Goal: Task Accomplishment & Management: Manage account settings

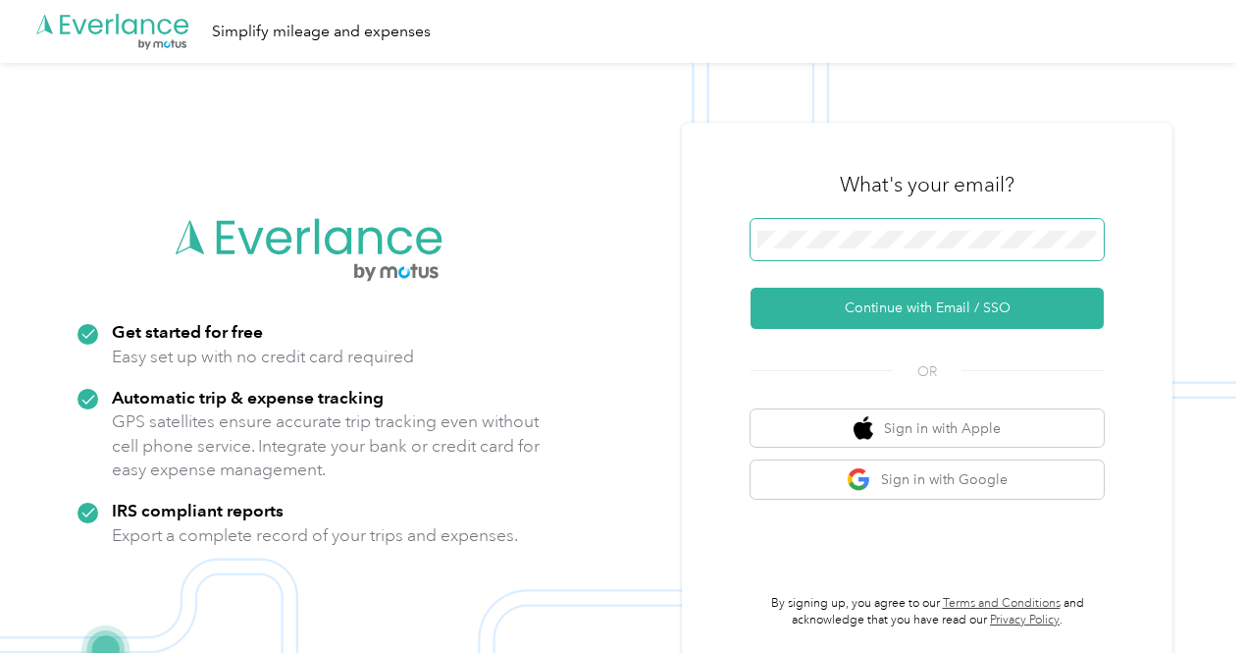
click at [853, 248] on span at bounding box center [927, 239] width 353 height 41
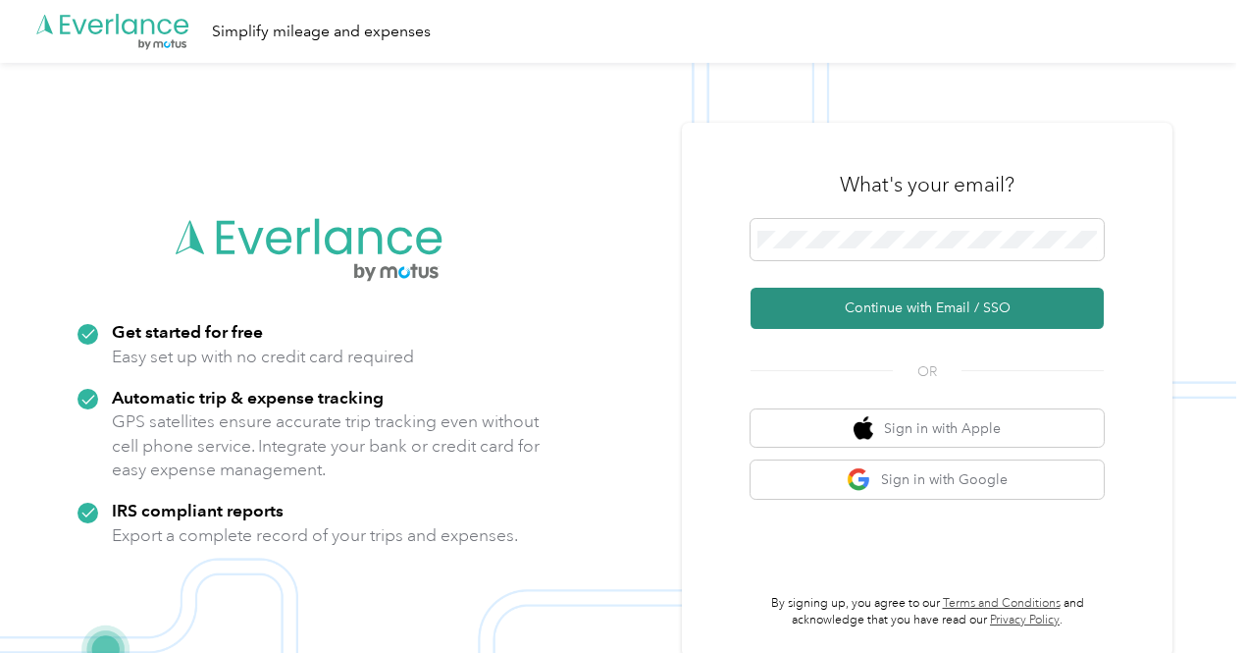
click at [903, 303] on button "Continue with Email / SSO" at bounding box center [927, 308] width 353 height 41
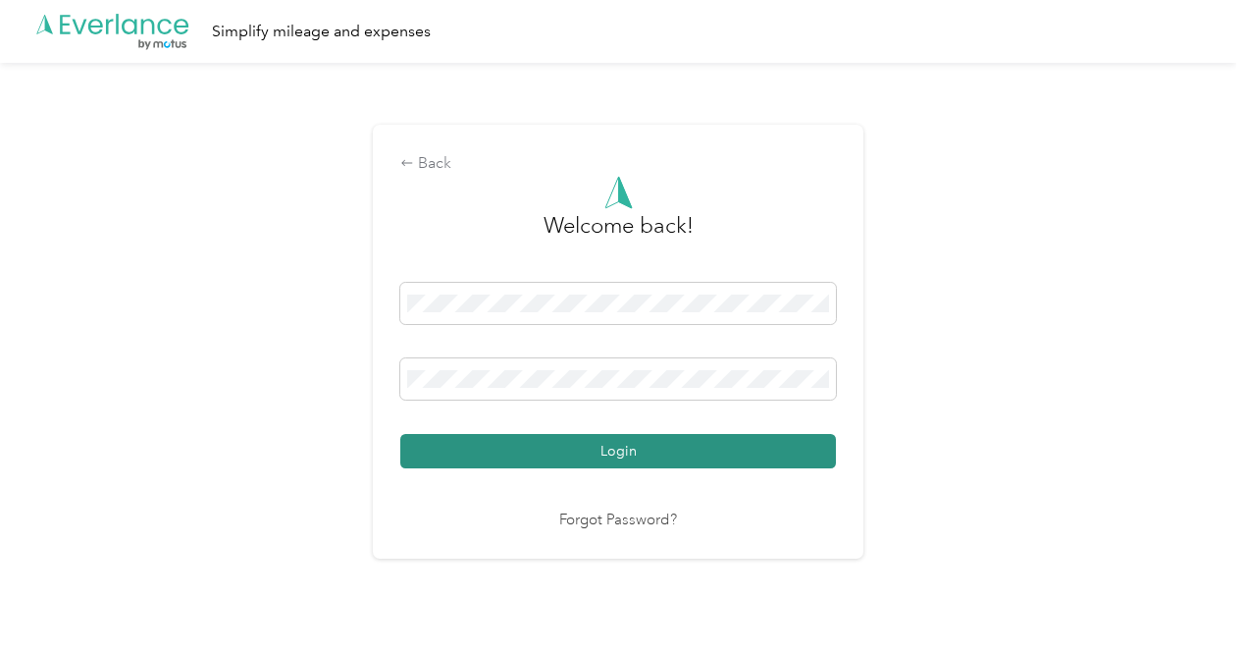
click at [592, 449] on button "Login" at bounding box center [618, 451] width 436 height 34
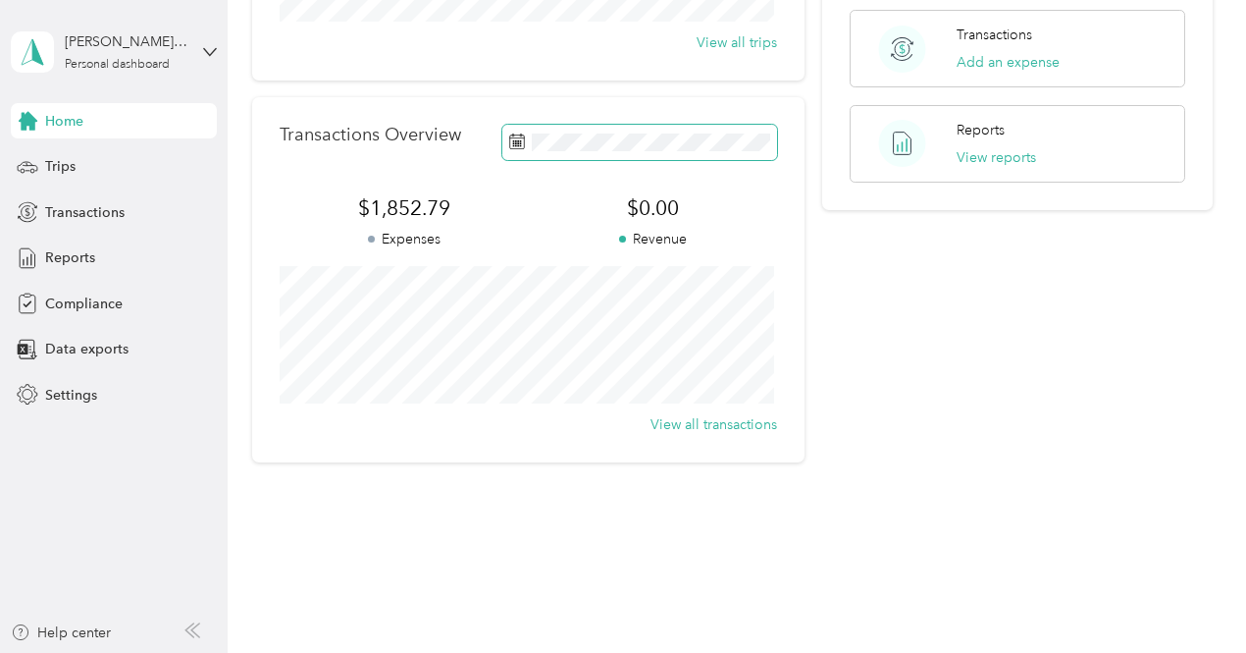
scroll to position [424, 0]
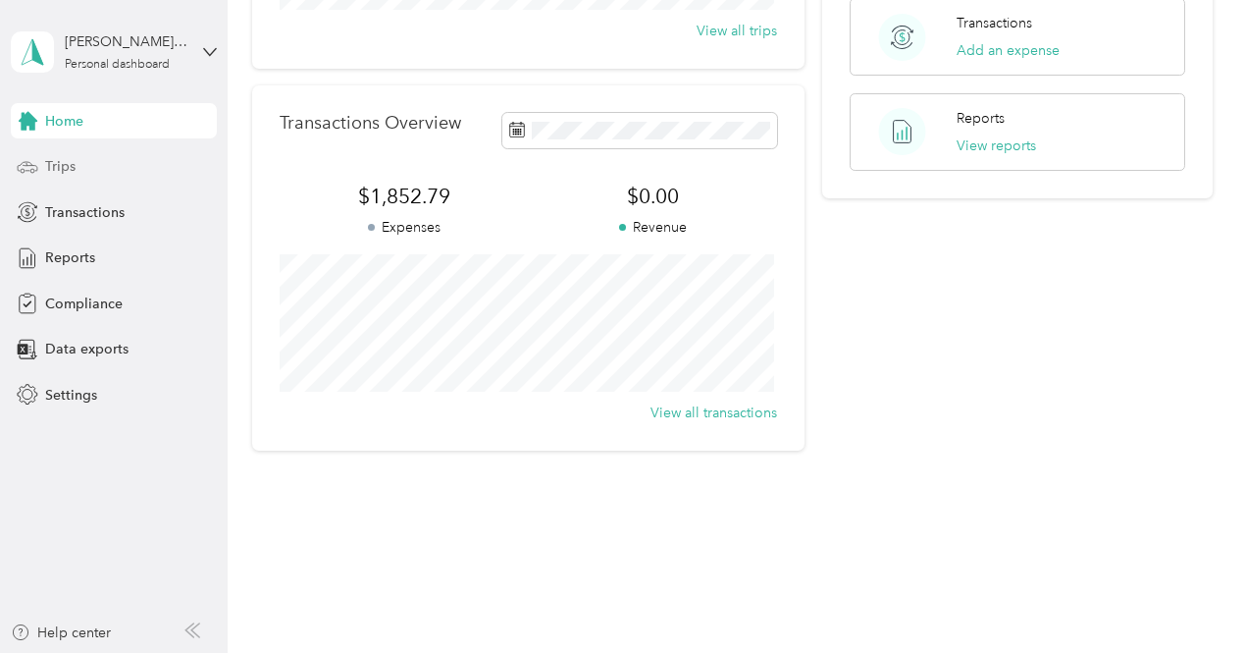
click at [74, 170] on span "Trips" at bounding box center [60, 166] width 30 height 21
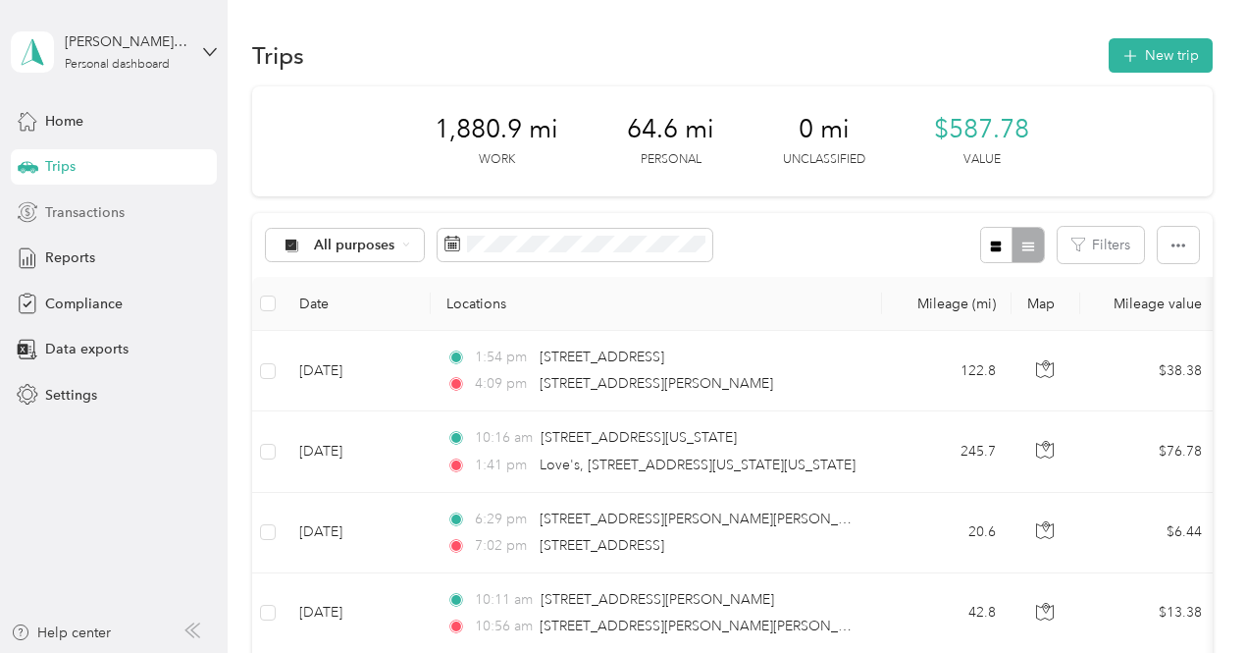
click at [96, 219] on span "Transactions" at bounding box center [84, 212] width 79 height 21
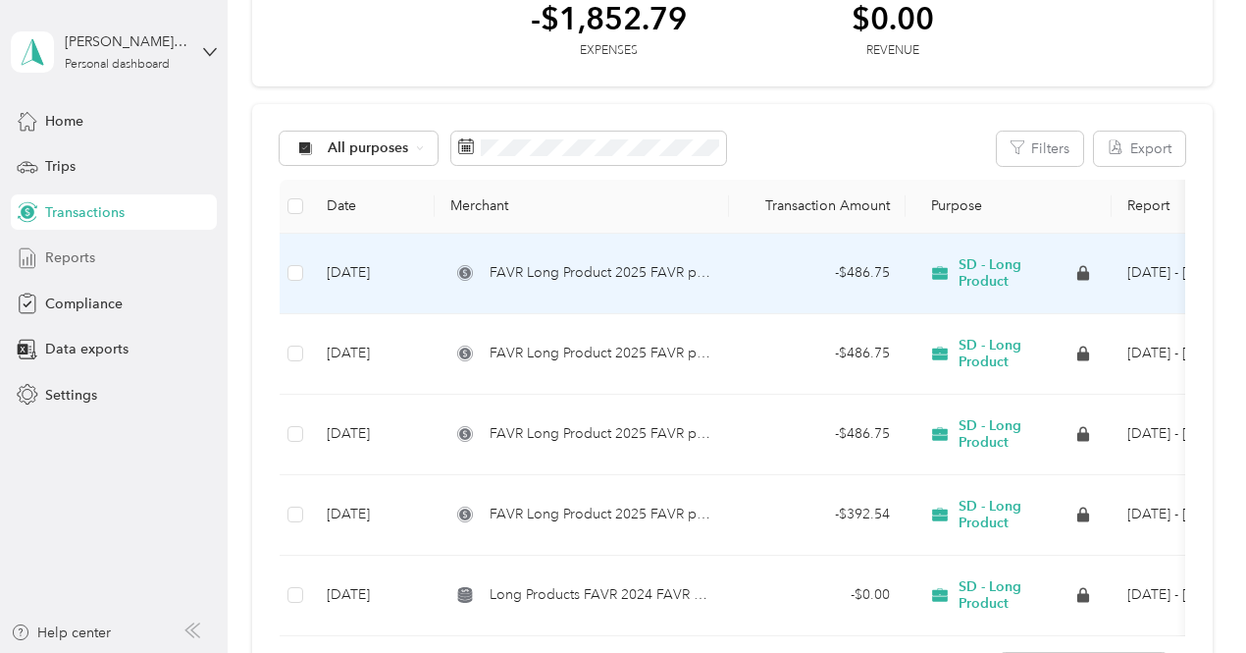
scroll to position [96, 0]
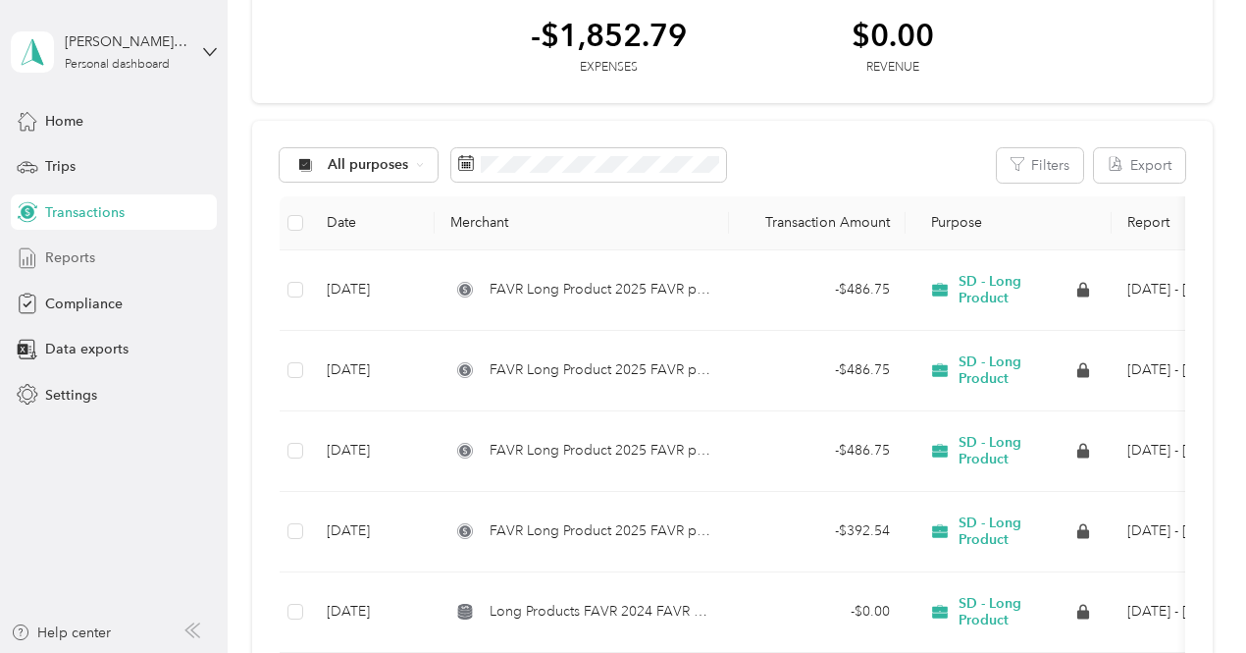
click at [75, 250] on span "Reports" at bounding box center [70, 257] width 50 height 21
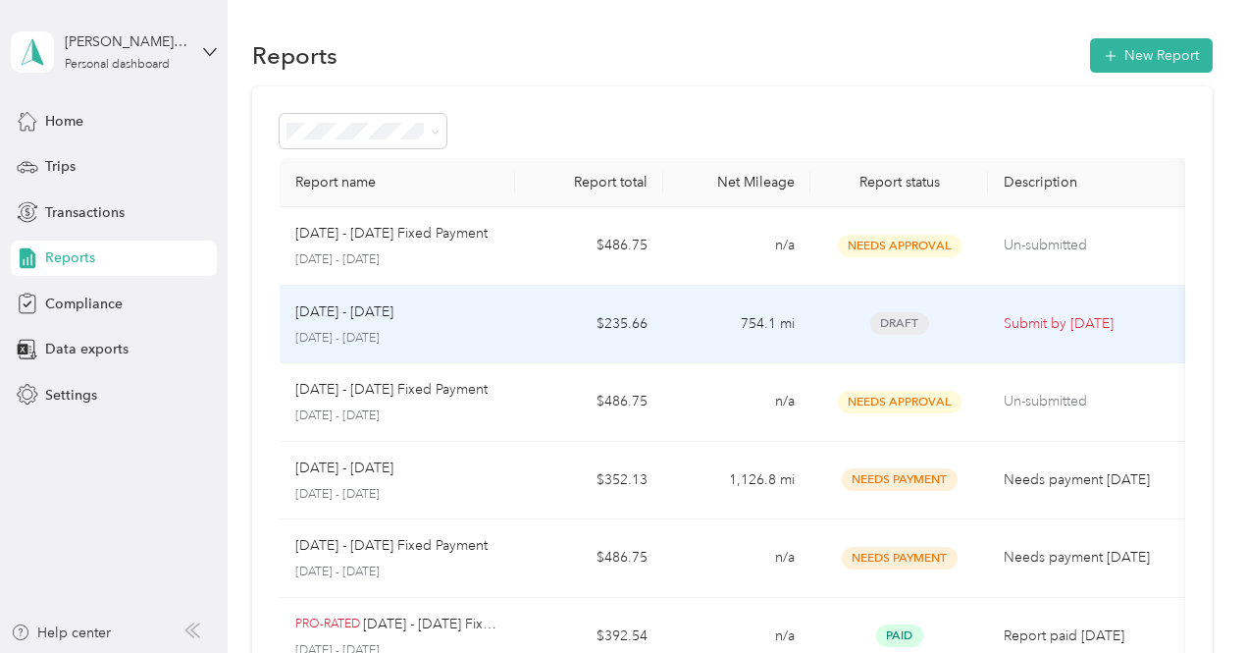
click at [685, 316] on td "754.1 mi" at bounding box center [736, 325] width 147 height 79
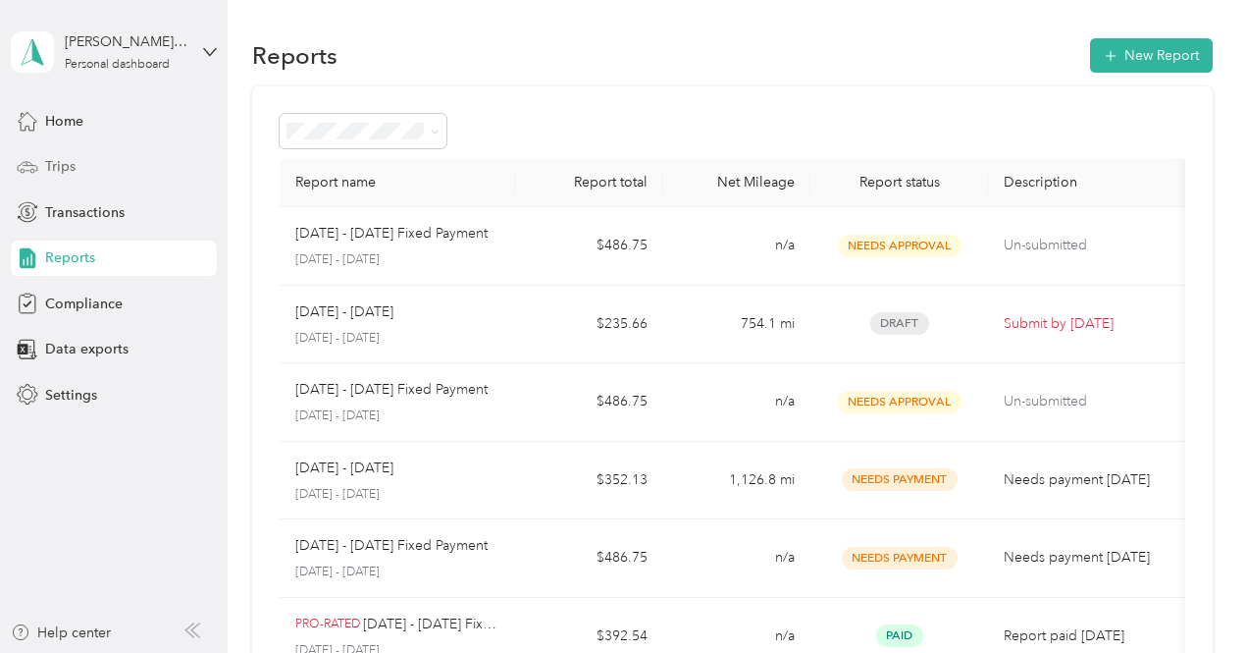
click at [55, 168] on span "Trips" at bounding box center [60, 166] width 30 height 21
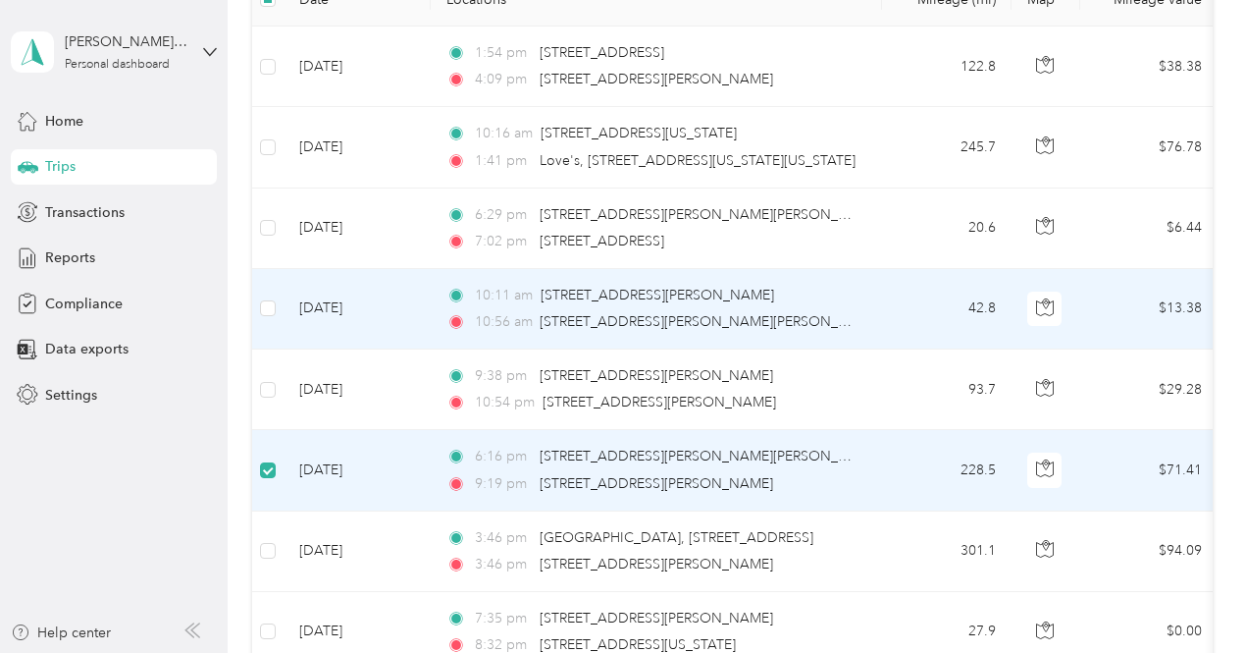
scroll to position [393, 0]
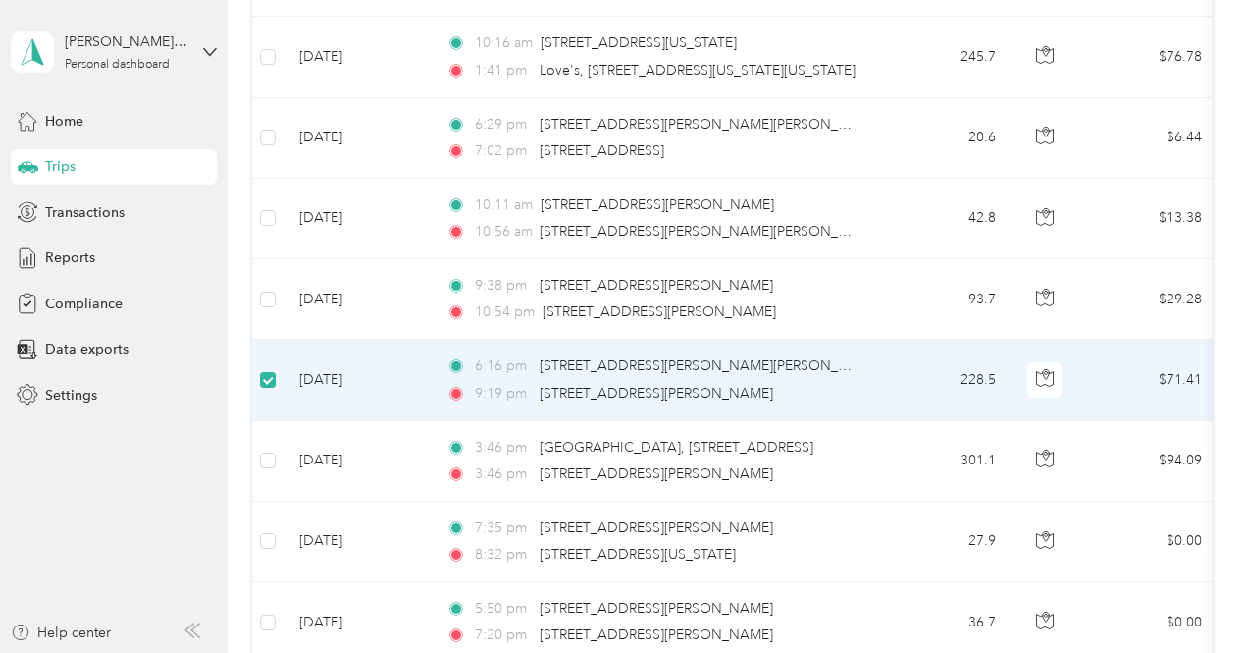
click at [264, 369] on label at bounding box center [268, 380] width 16 height 22
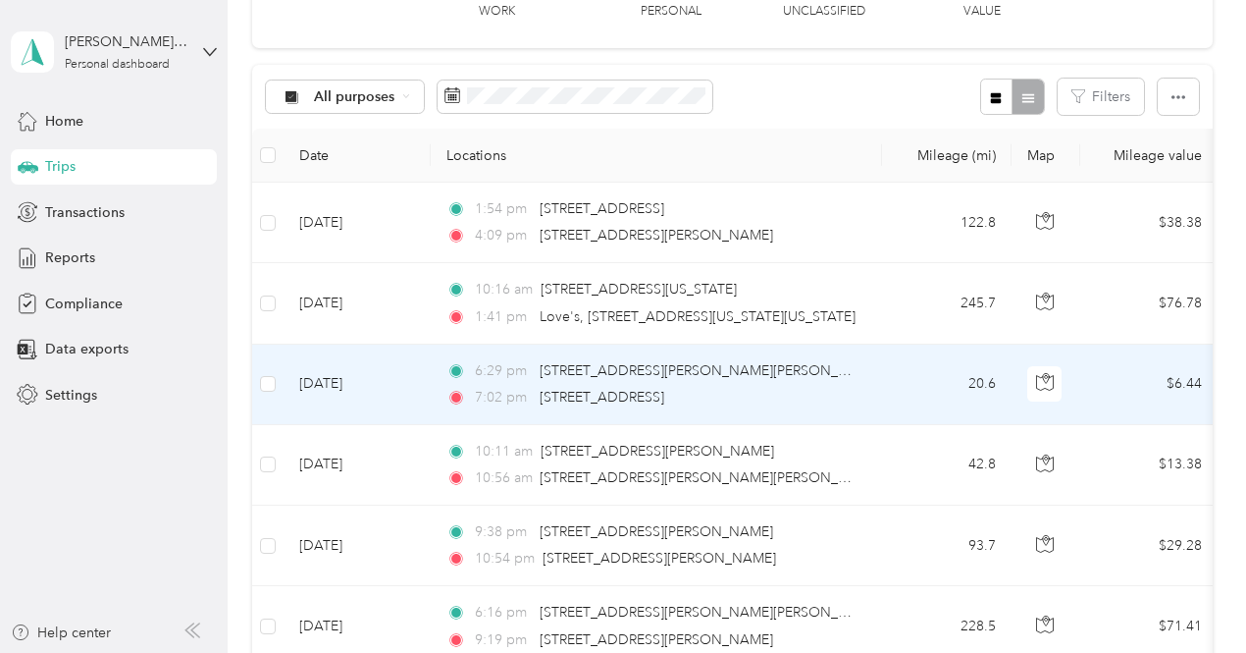
scroll to position [0, 0]
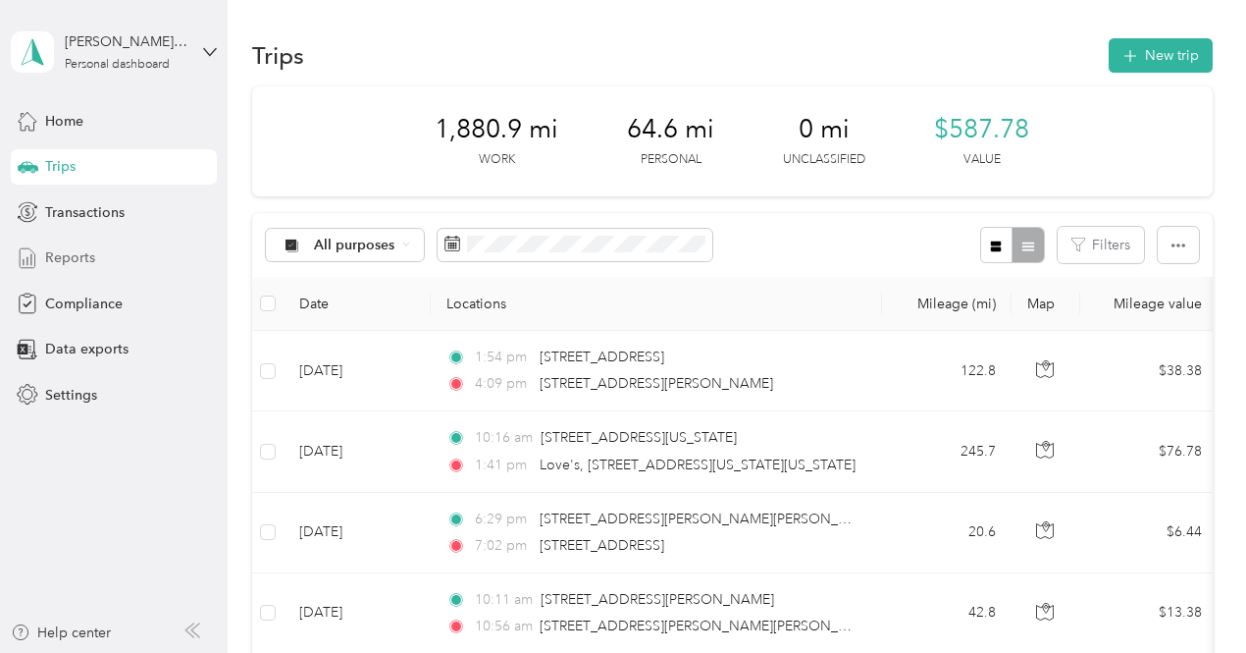
click at [73, 264] on span "Reports" at bounding box center [70, 257] width 50 height 21
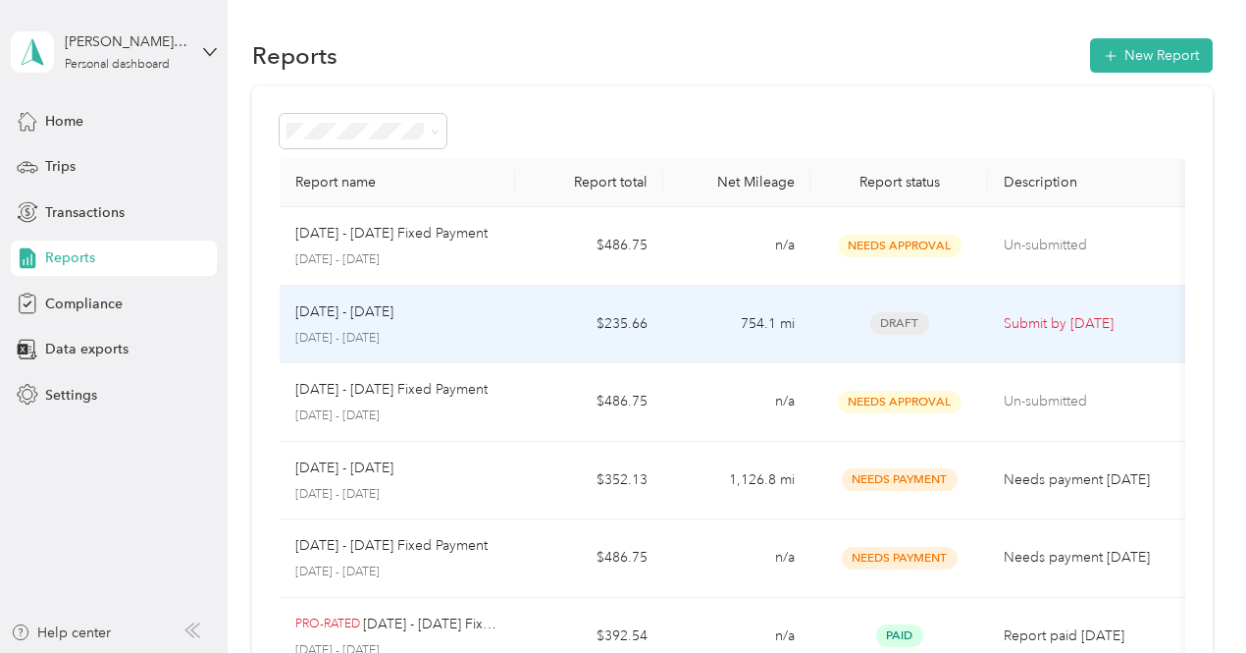
click at [809, 315] on td "754.1 mi" at bounding box center [736, 325] width 147 height 79
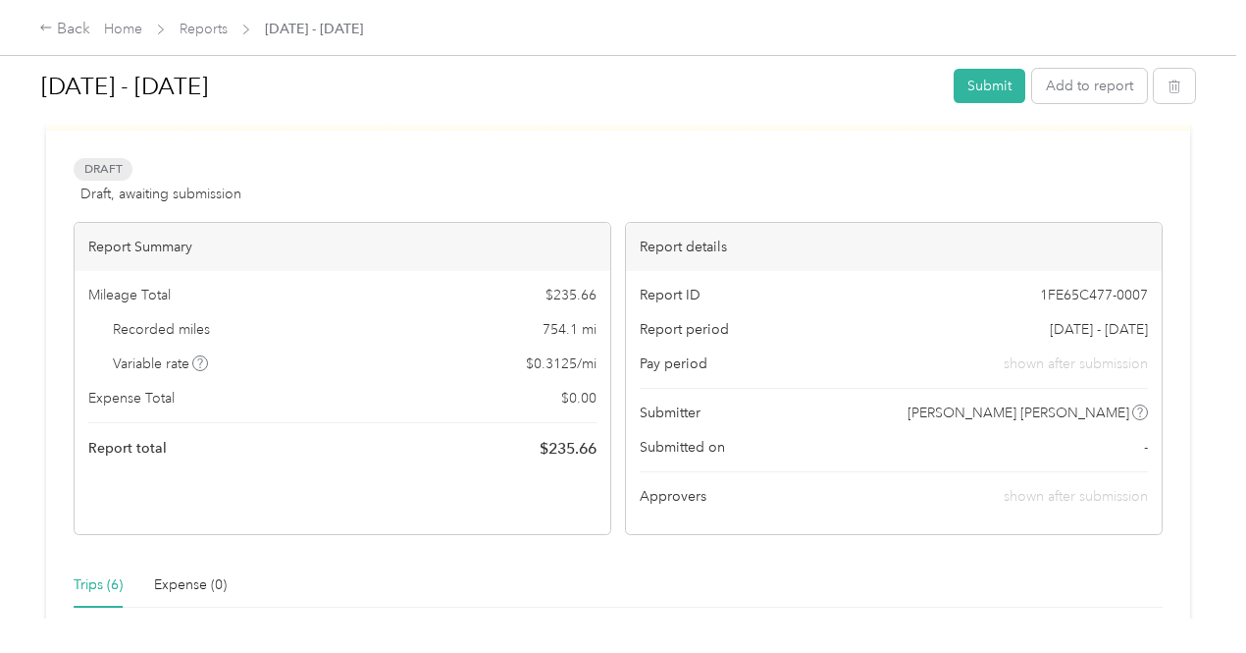
scroll to position [98, 0]
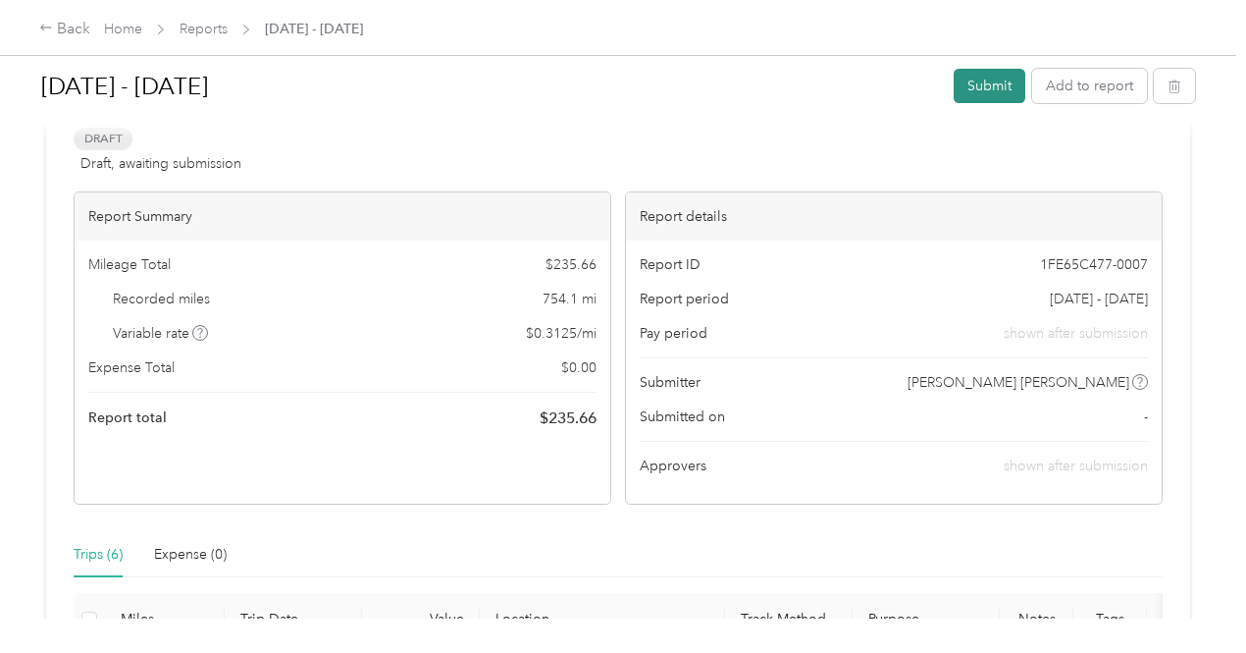
click at [975, 79] on button "Submit" at bounding box center [990, 86] width 72 height 34
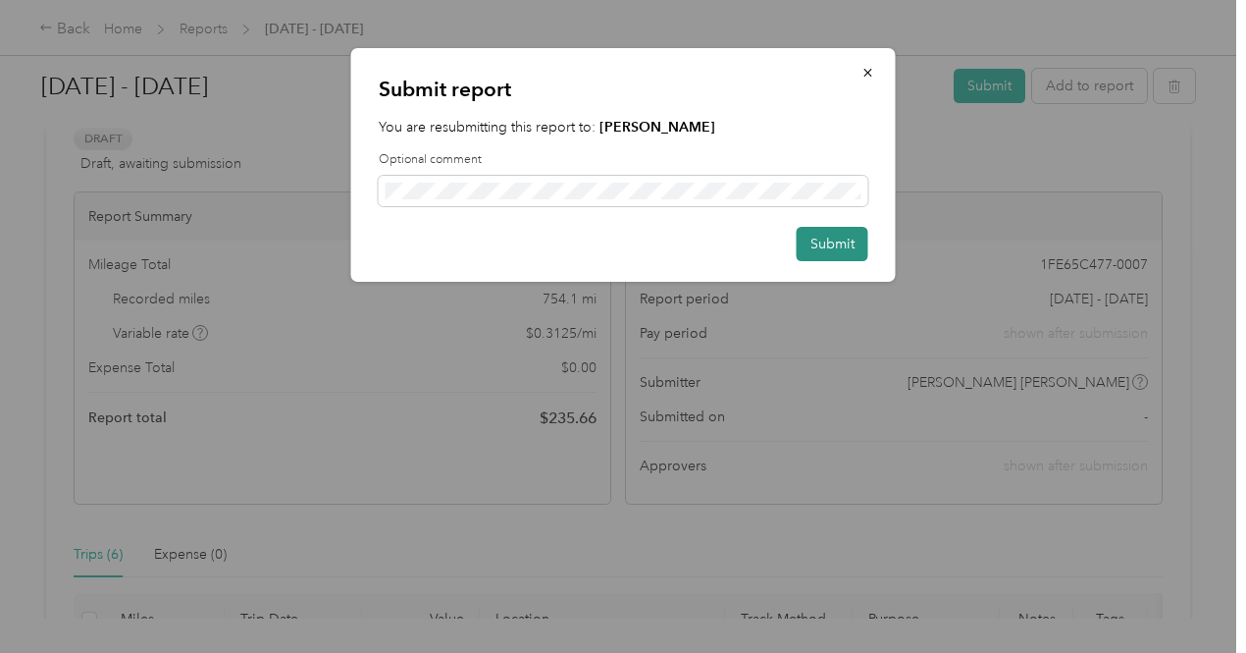
click at [847, 250] on button "Submit" at bounding box center [833, 244] width 72 height 34
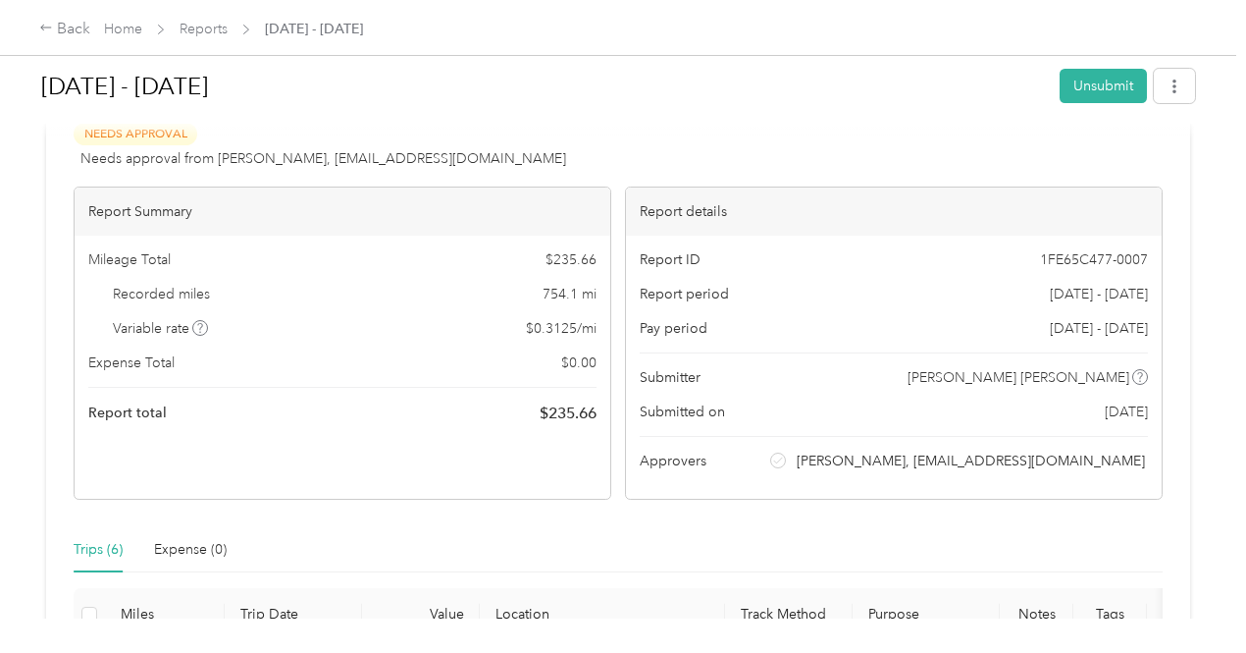
scroll to position [0, 0]
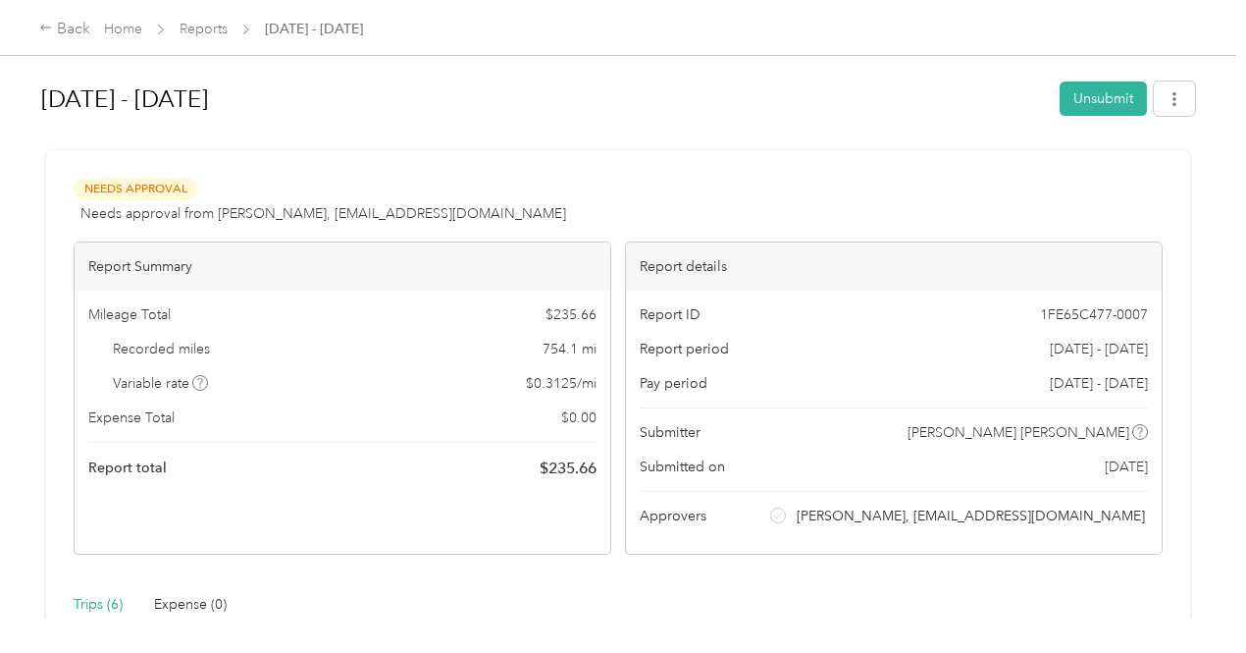
click at [561, 101] on h1 "[DATE] - [DATE]" at bounding box center [543, 99] width 1005 height 47
